Goal: Browse casually: Explore the website without a specific task or goal

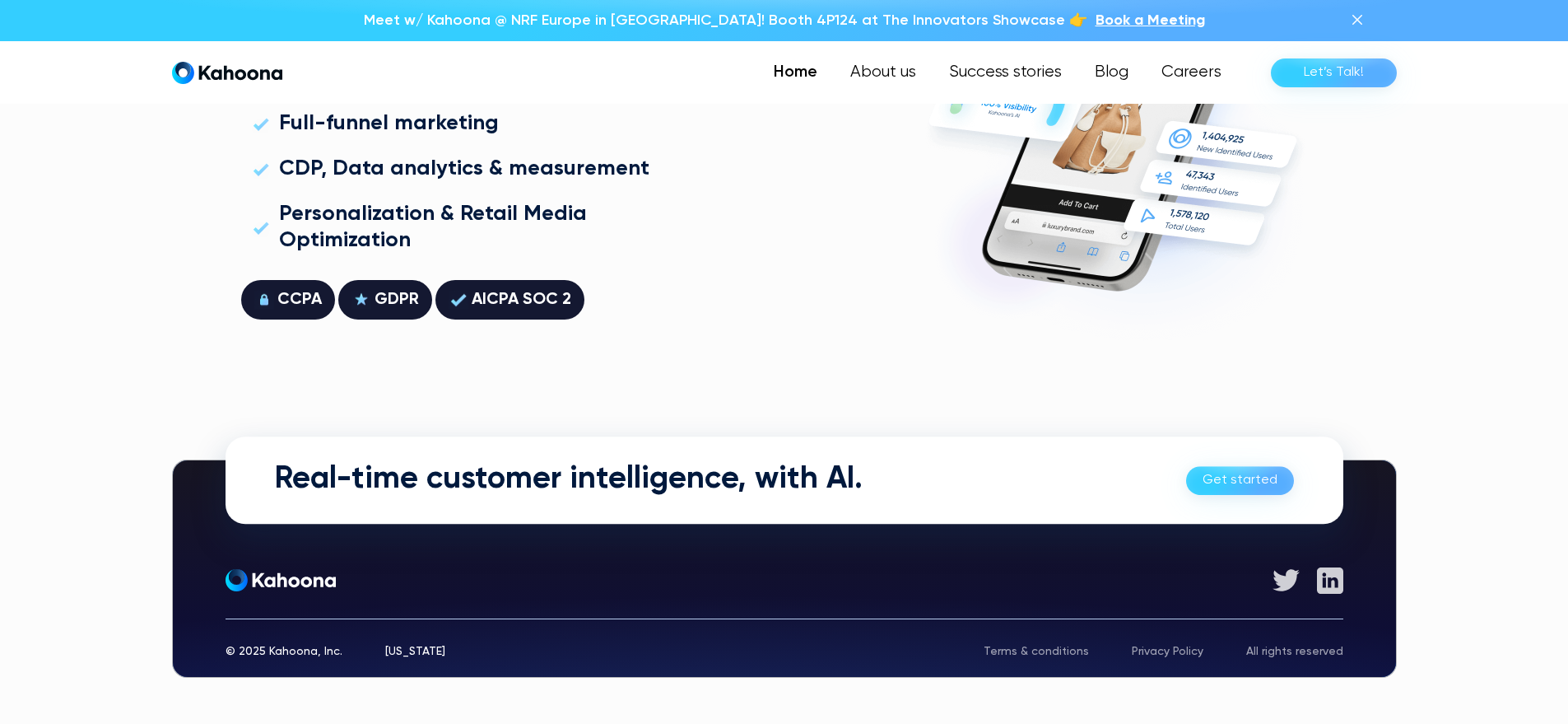
scroll to position [4714, 0]
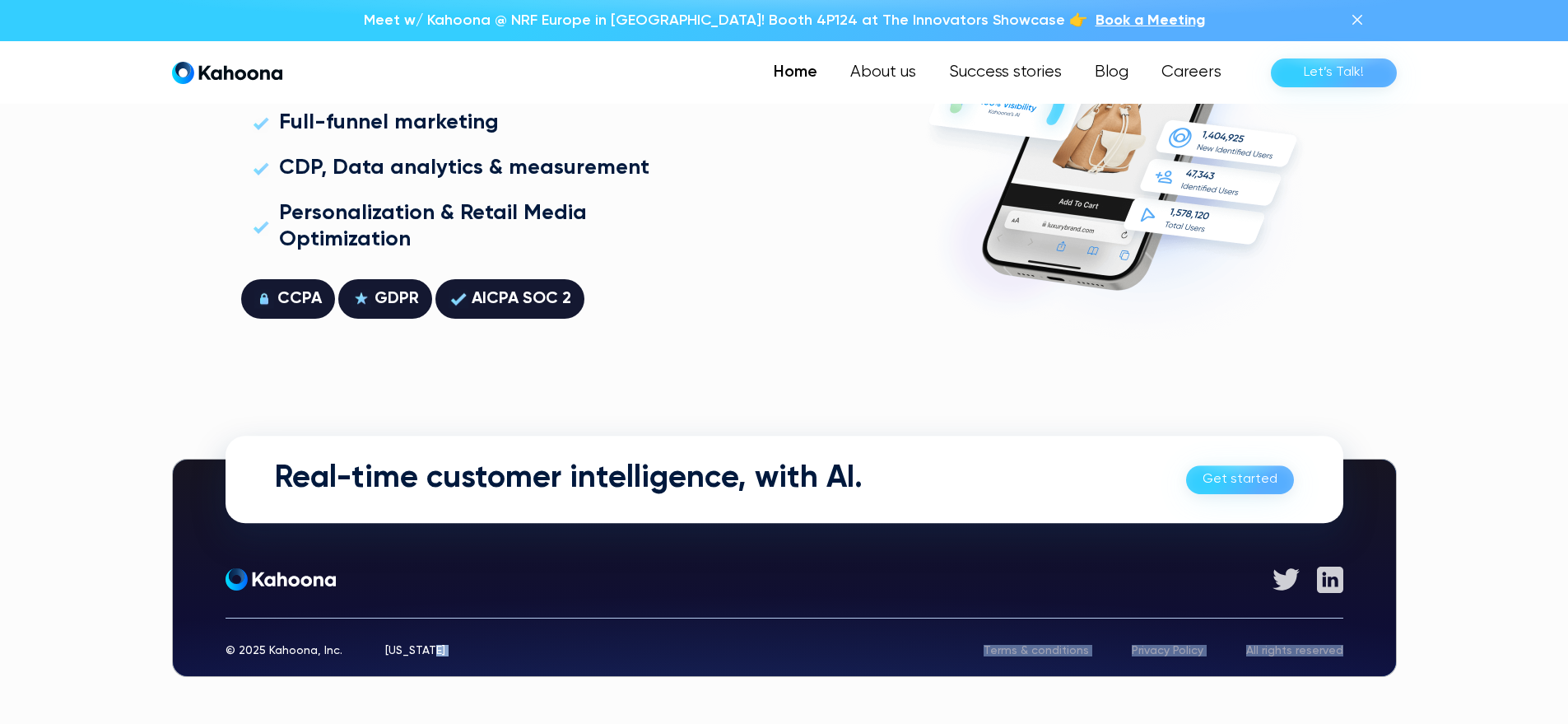
drag, startPoint x: 260, startPoint y: 654, endPoint x: 494, endPoint y: 649, distance: 234.1
click at [501, 650] on div "Real-time customer intelligence, with AI. Get started Get started About Who We …" at bounding box center [784, 568] width 1225 height 218
click at [511, 643] on div "© 2025 Kahoona, Inc. New York Terms & conditions Privacy Policy All rights rese…" at bounding box center [784, 637] width 1117 height 39
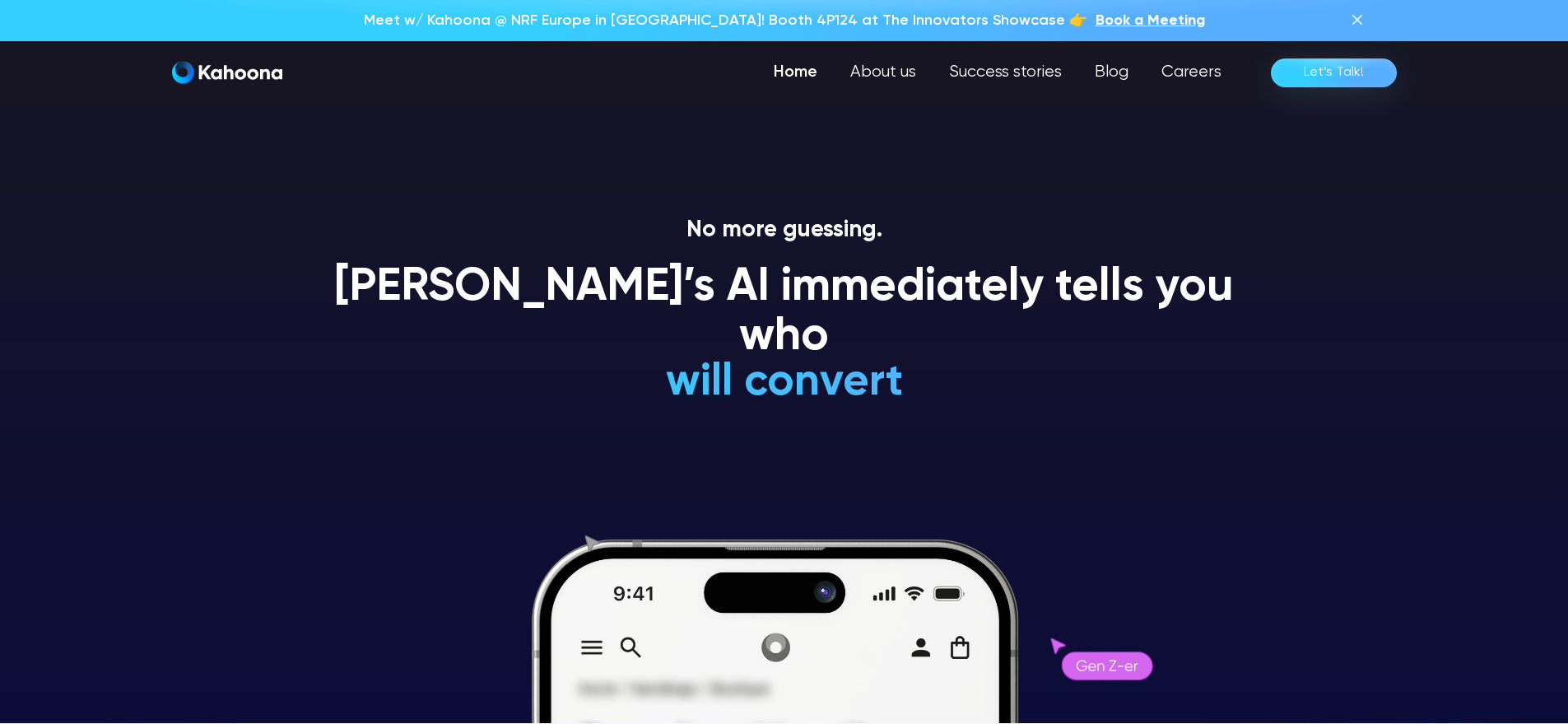
scroll to position [0, 0]
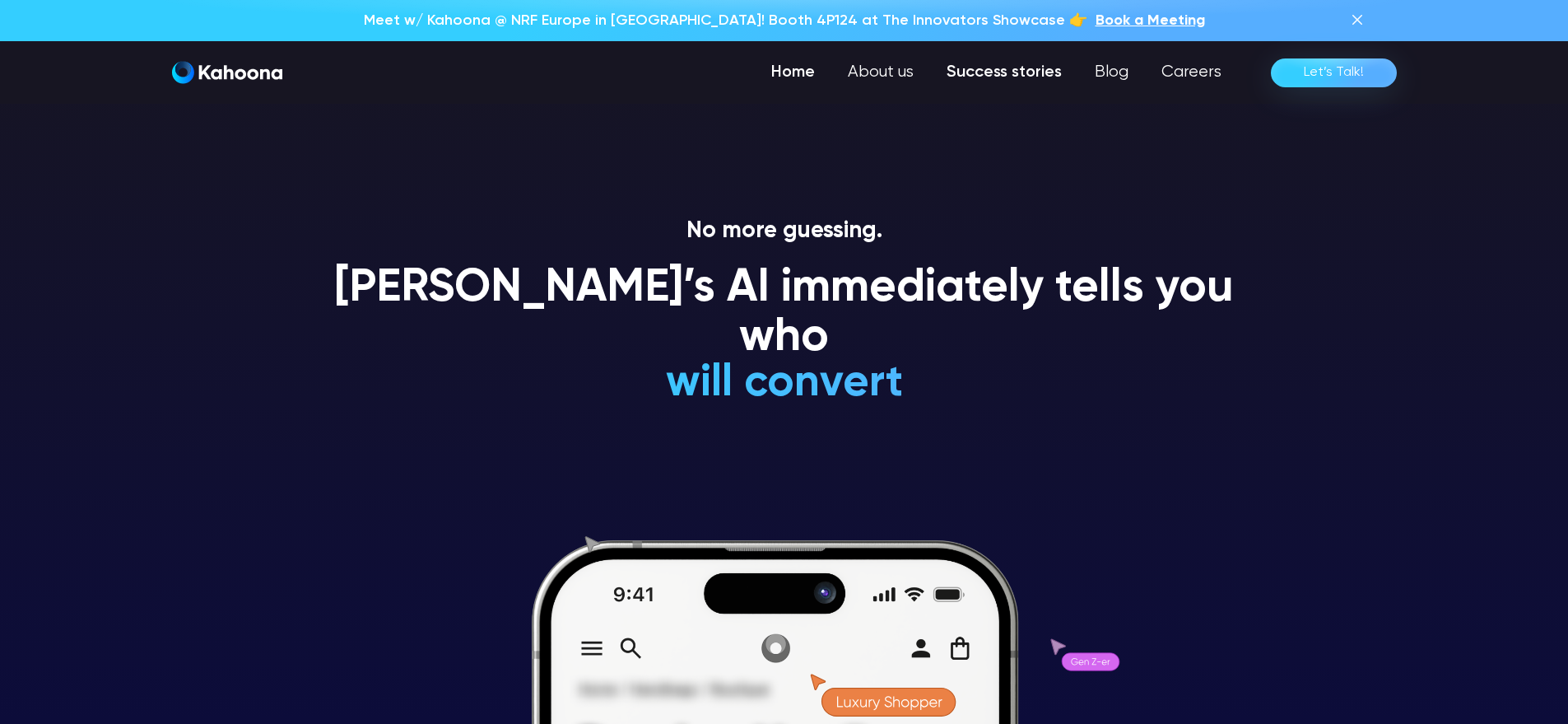
click at [1013, 69] on link "Success stories" at bounding box center [1003, 72] width 148 height 33
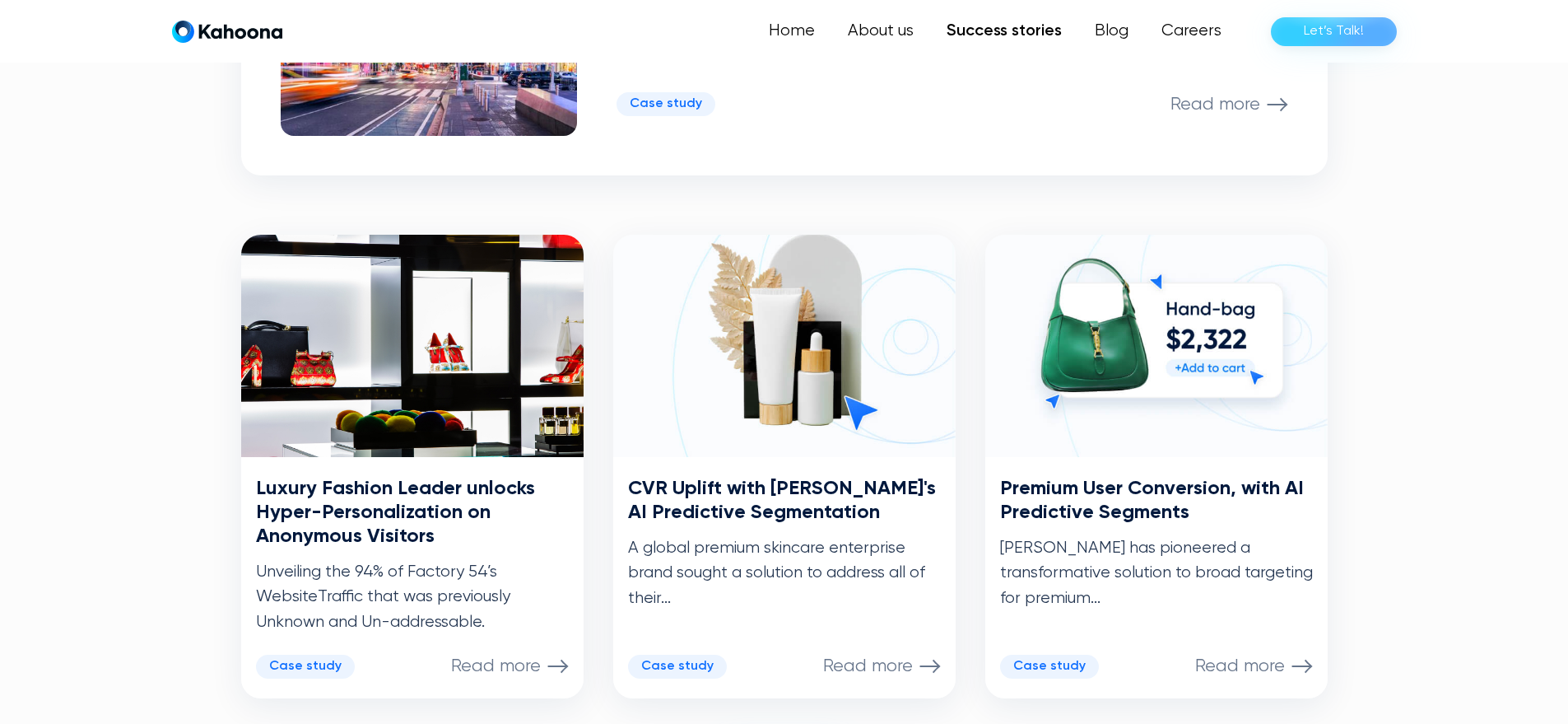
scroll to position [672, 0]
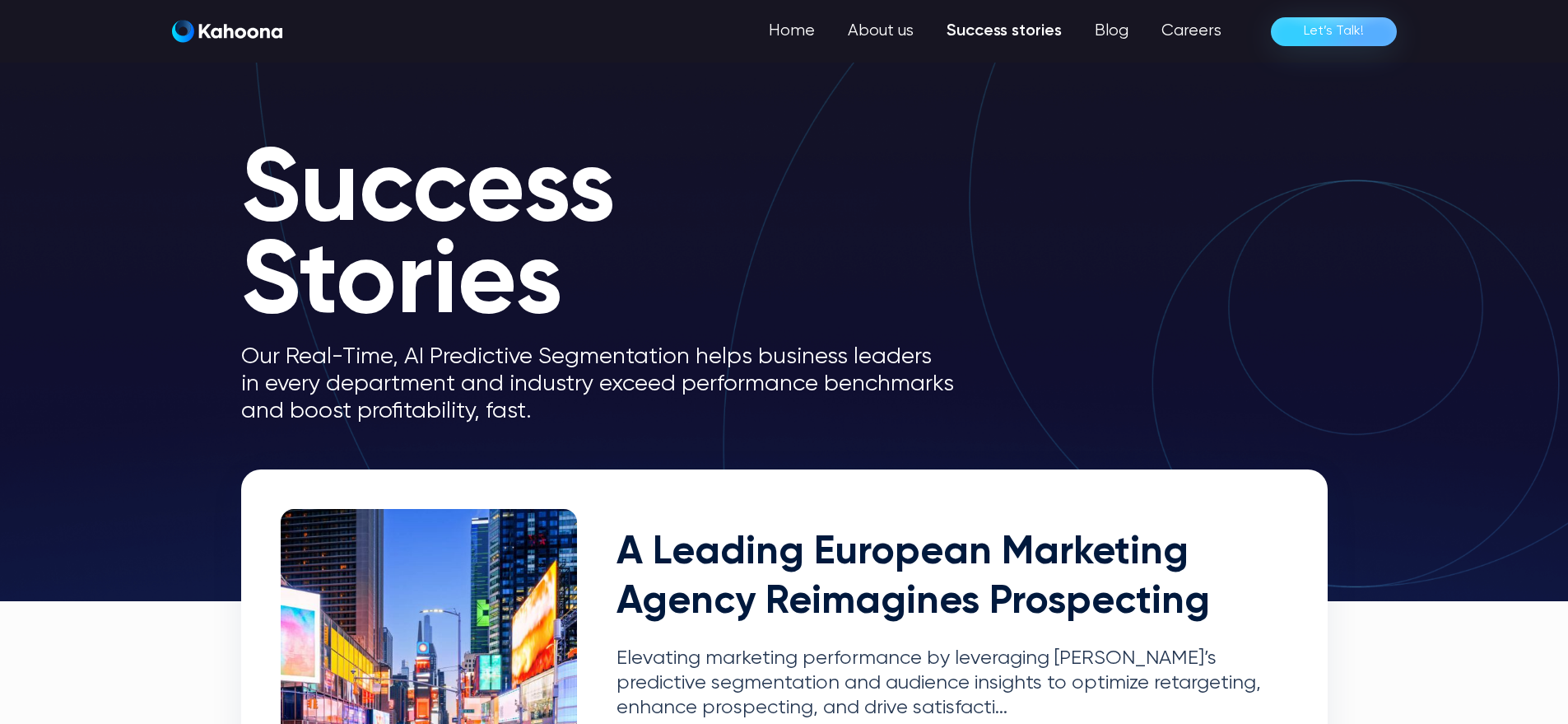
click at [203, 41] on img "home" at bounding box center [227, 30] width 110 height 23
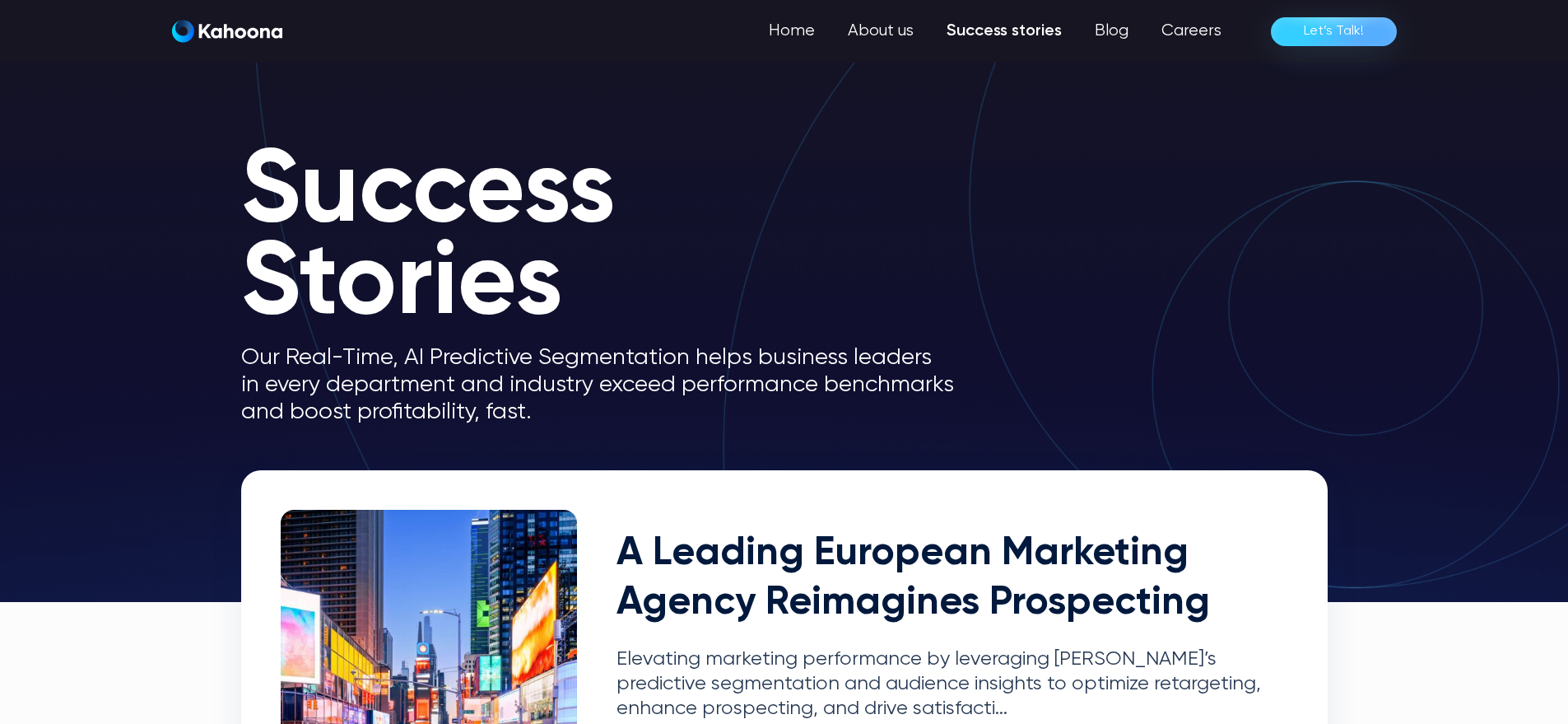
scroll to position [0, 0]
